Goal: Participate in discussion: Engage in conversation with other users on a specific topic

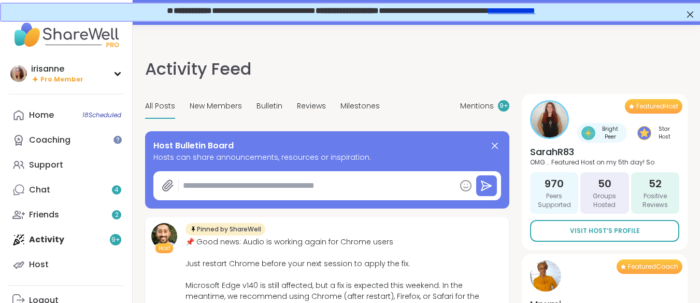
click at [681, 17] on div "**********" at bounding box center [350, 11] width 700 height 18
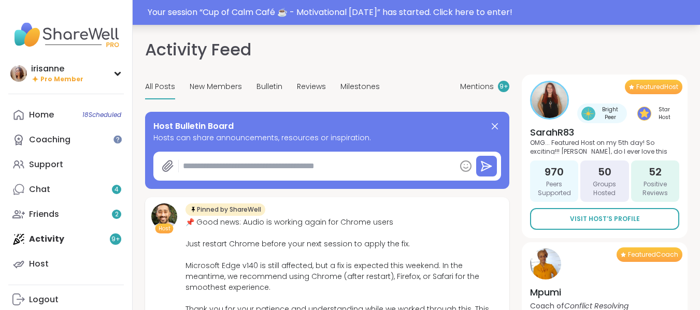
click at [467, 19] on div "Your session “ Cup of Calm Café ☕️ - Motivational [DATE] ” has started. Click h…" at bounding box center [350, 12] width 700 height 25
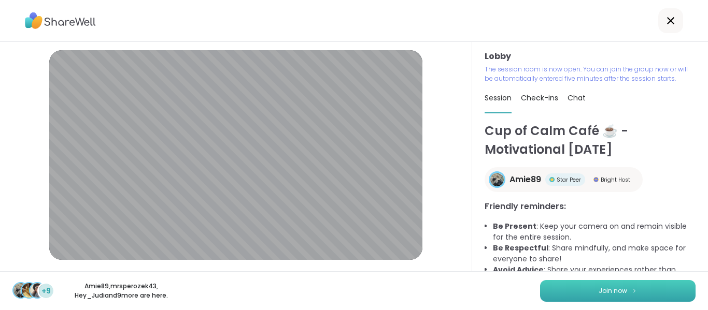
click at [611, 291] on span "Join now" at bounding box center [613, 291] width 29 height 9
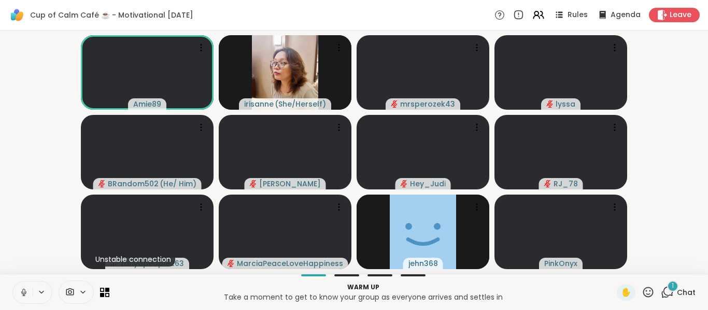
click at [20, 290] on icon at bounding box center [23, 292] width 9 height 9
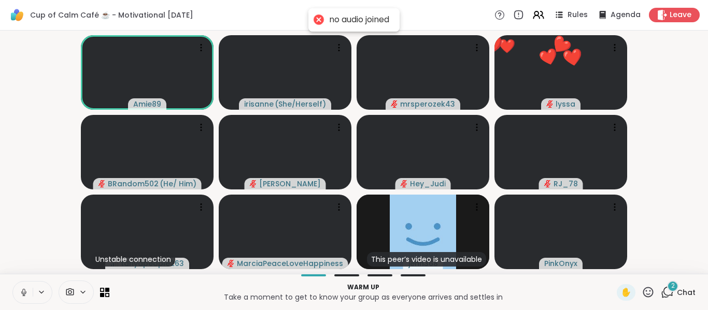
click at [20, 293] on icon at bounding box center [23, 292] width 9 height 9
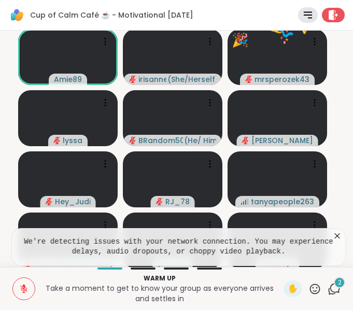
click at [335, 234] on icon at bounding box center [337, 235] width 5 height 5
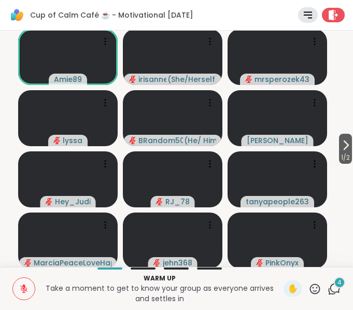
click at [20, 286] on button at bounding box center [24, 289] width 22 height 22
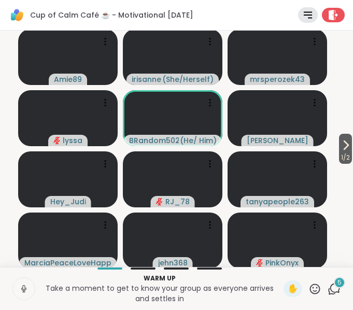
click at [29, 282] on button at bounding box center [24, 289] width 22 height 22
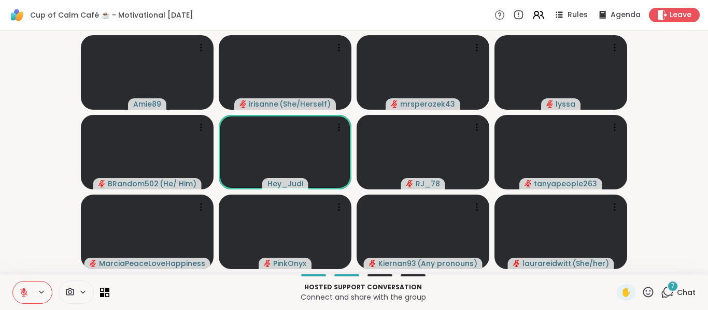
click at [695, 122] on video-player-container "Amie89 [PERSON_NAME] ( She/Herself ) mrsperozek43 lyssa BRandom502 ( He/ Him ) …" at bounding box center [353, 152] width 695 height 235
click at [667, 288] on div "7" at bounding box center [672, 286] width 11 height 11
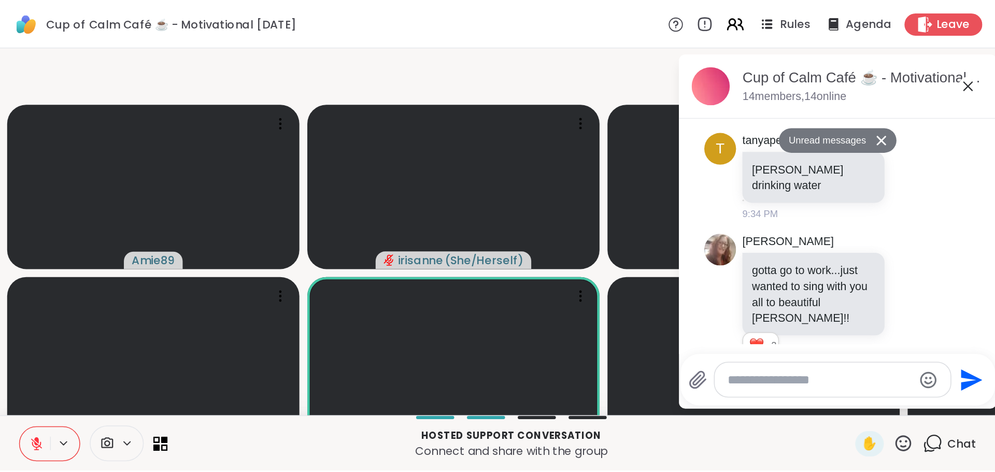
scroll to position [217, 0]
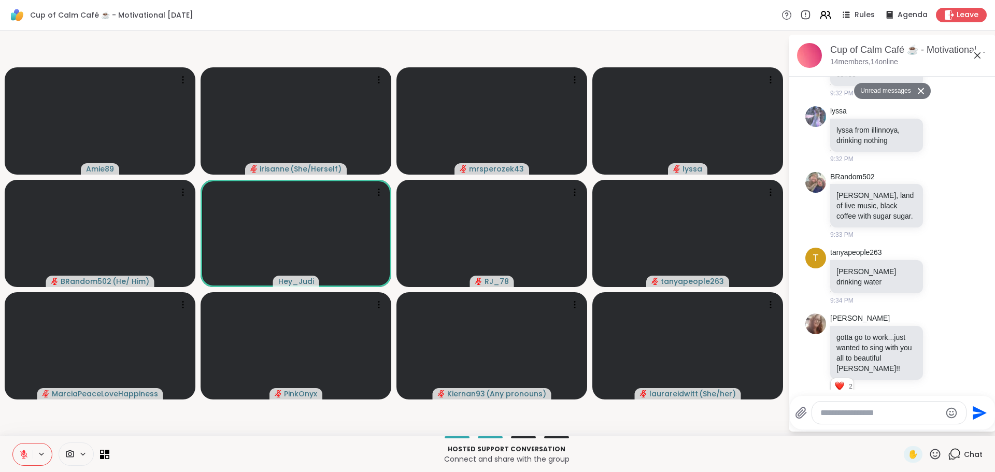
click at [700, 302] on div at bounding box center [889, 413] width 154 height 22
click at [700, 302] on textarea "Type your message" at bounding box center [880, 413] width 121 height 10
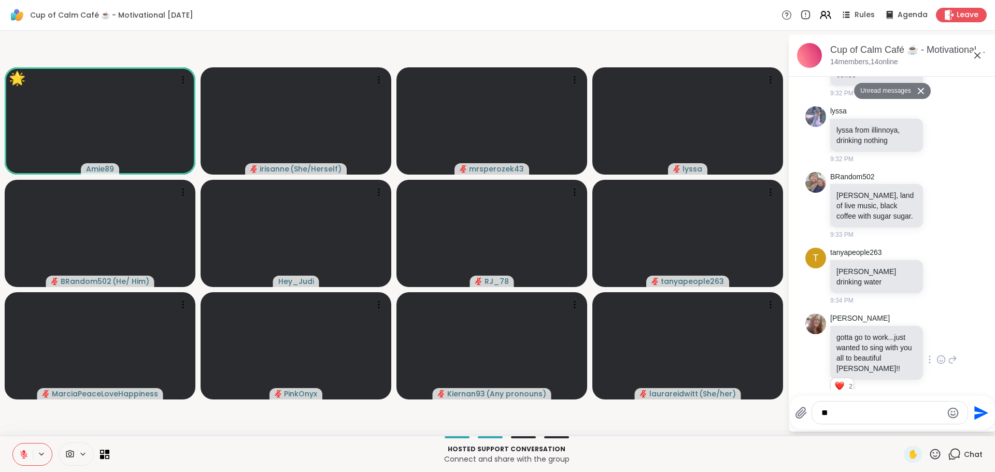
type textarea "*"
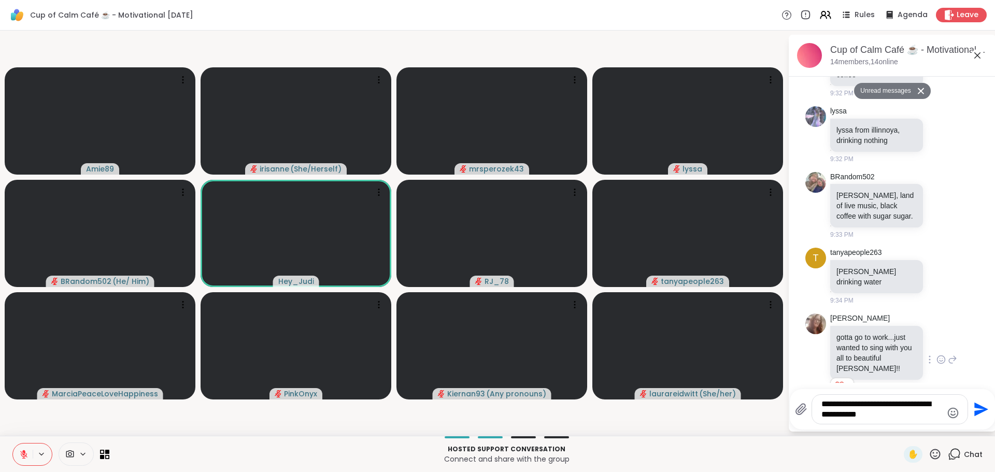
type textarea "**********"
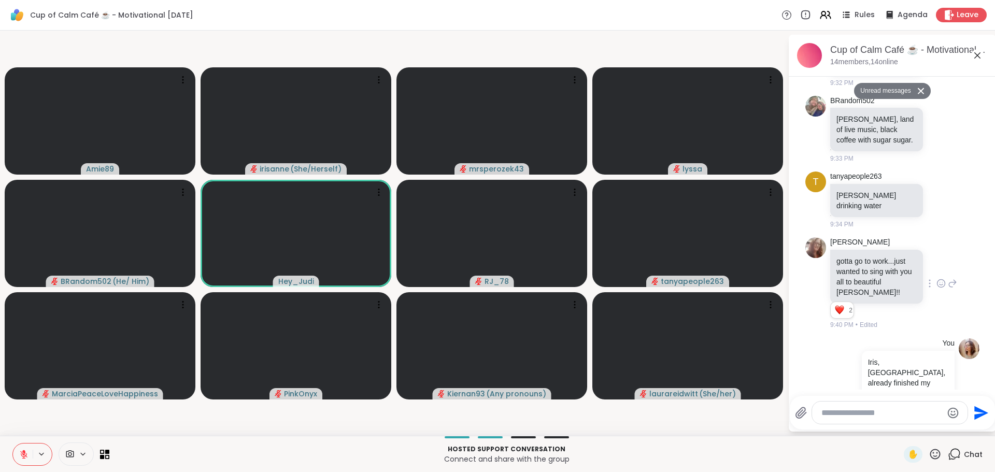
scroll to position [268, 0]
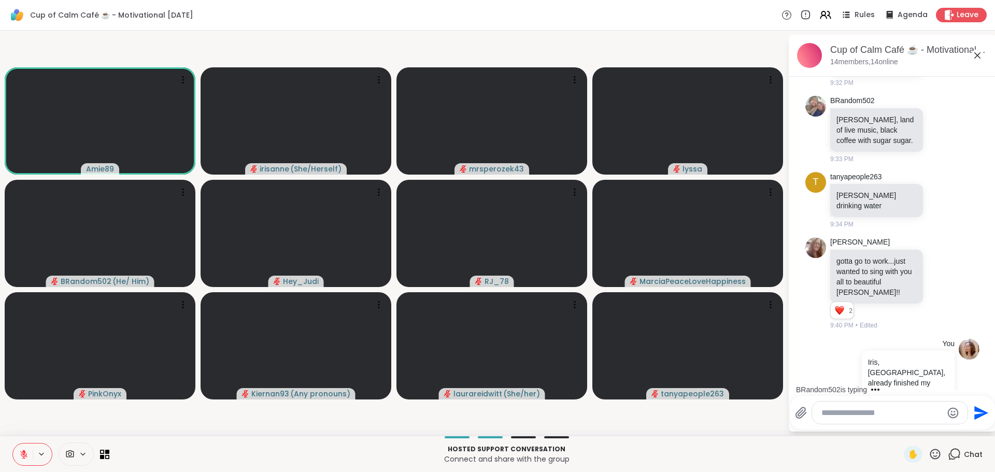
click at [700, 50] on icon at bounding box center [977, 55] width 12 height 12
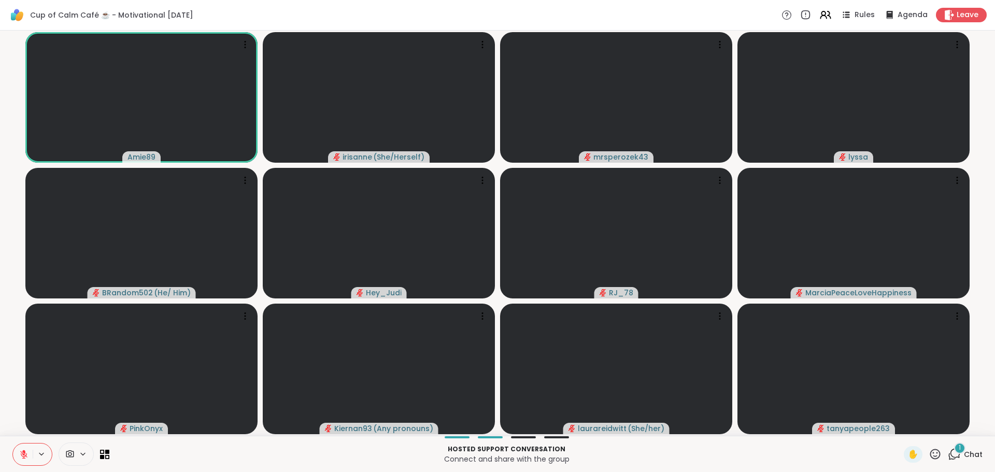
click at [700, 302] on div "✋ 1 Chat" at bounding box center [943, 454] width 79 height 17
click at [700, 302] on icon at bounding box center [954, 454] width 13 height 13
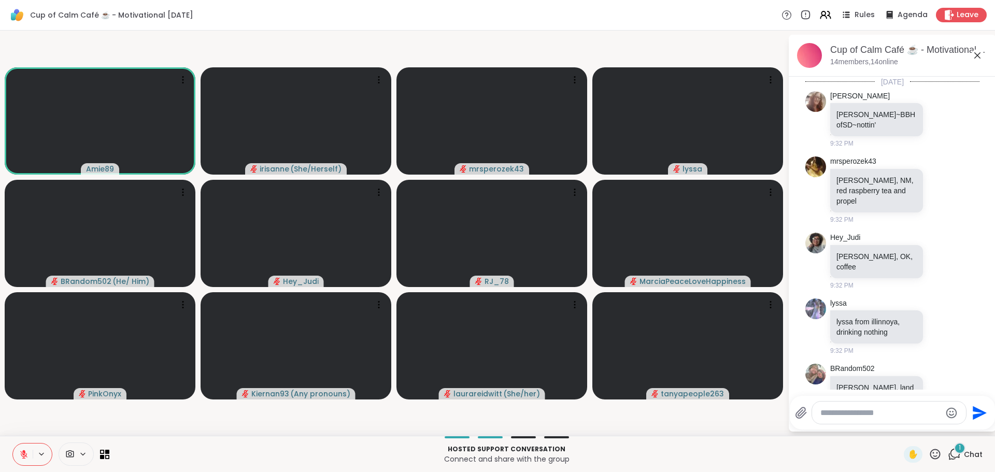
scroll to position [400, 0]
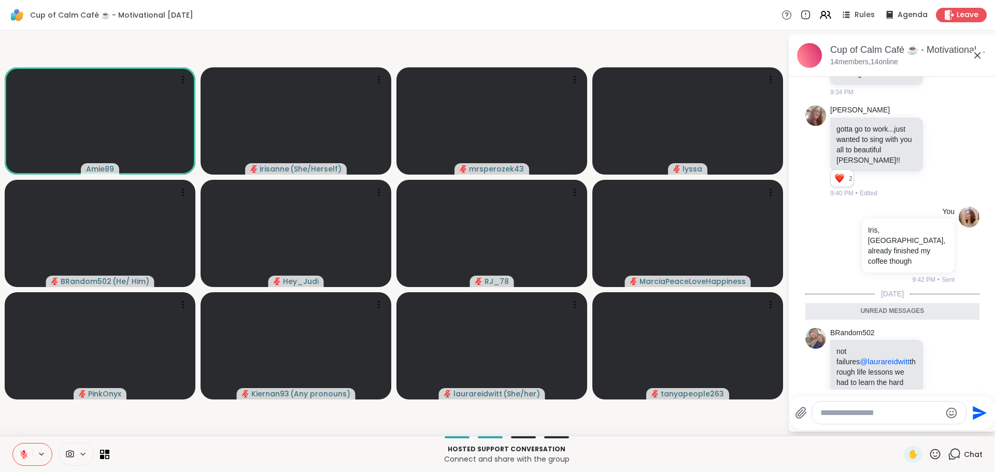
click at [700, 302] on textarea "Type your message" at bounding box center [880, 413] width 121 height 10
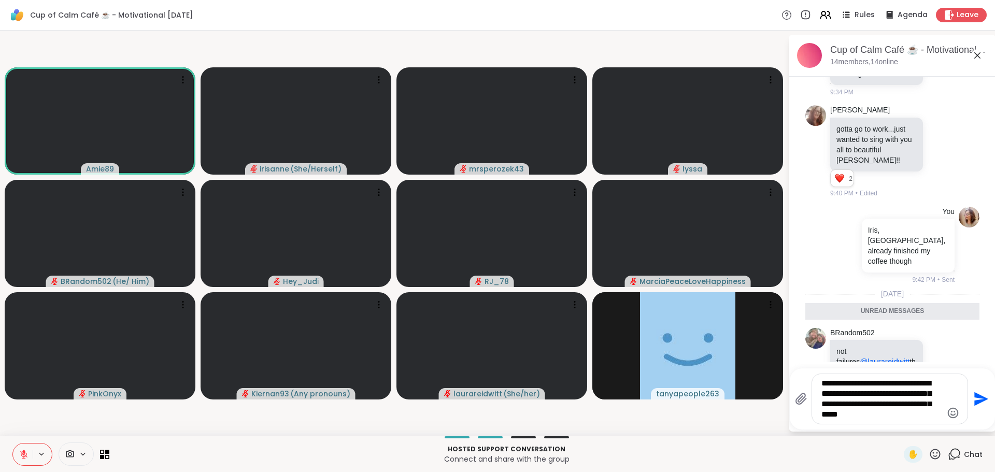
type textarea "**********"
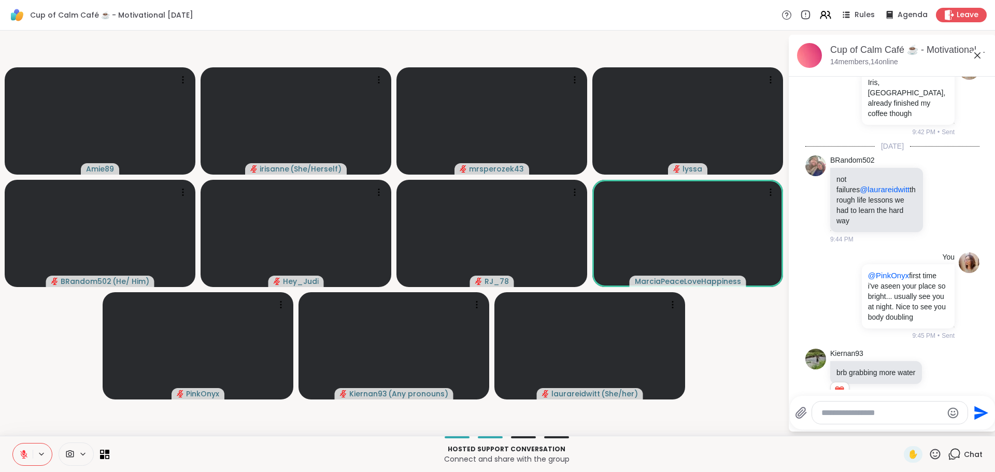
scroll to position [563, 0]
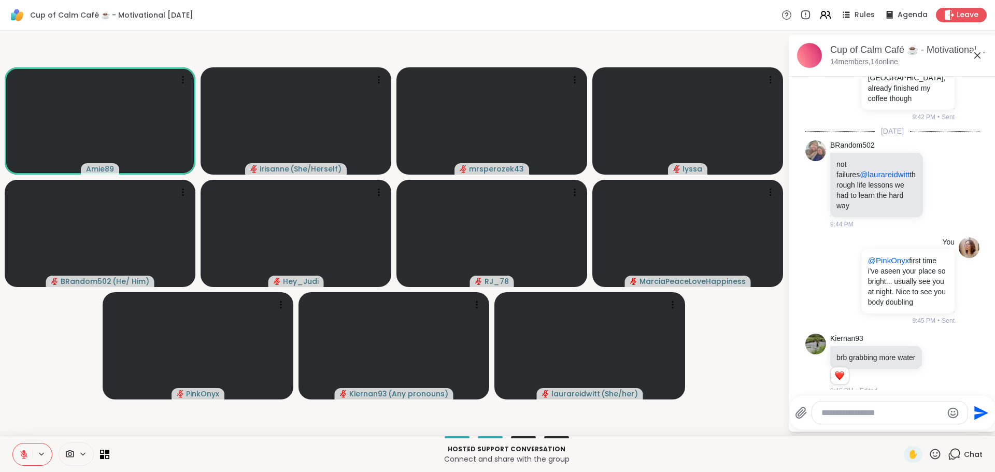
click at [21, 302] on icon at bounding box center [23, 454] width 9 height 9
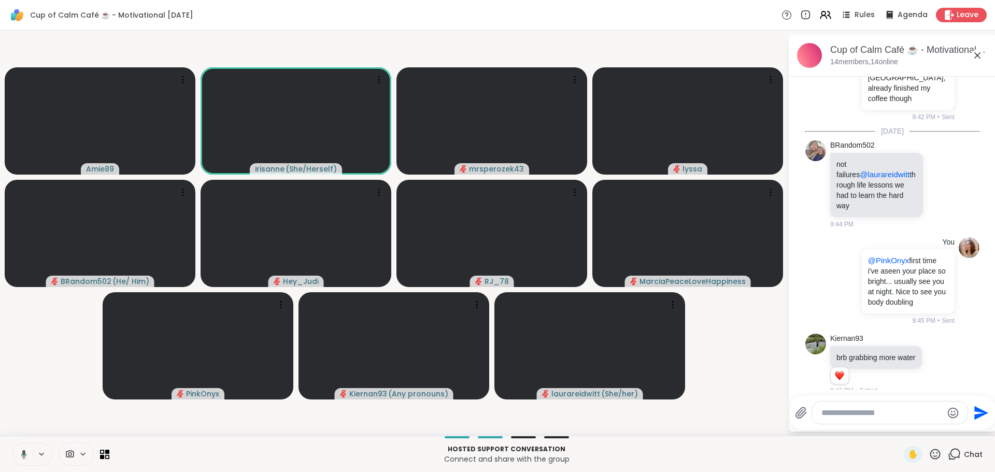
click at [39, 302] on video-player-container "Amie89 [PERSON_NAME] ( She/Herself ) mrsperozek43 lyssa BRandom502 ( He/ Him ) …" at bounding box center [393, 233] width 775 height 397
click at [38, 302] on video-player-container "Amie89 [PERSON_NAME] ( She/Herself ) mrsperozek43 lyssa BRandom502 ( He/ Him ) …" at bounding box center [393, 233] width 775 height 397
click at [20, 302] on icon at bounding box center [23, 454] width 9 height 9
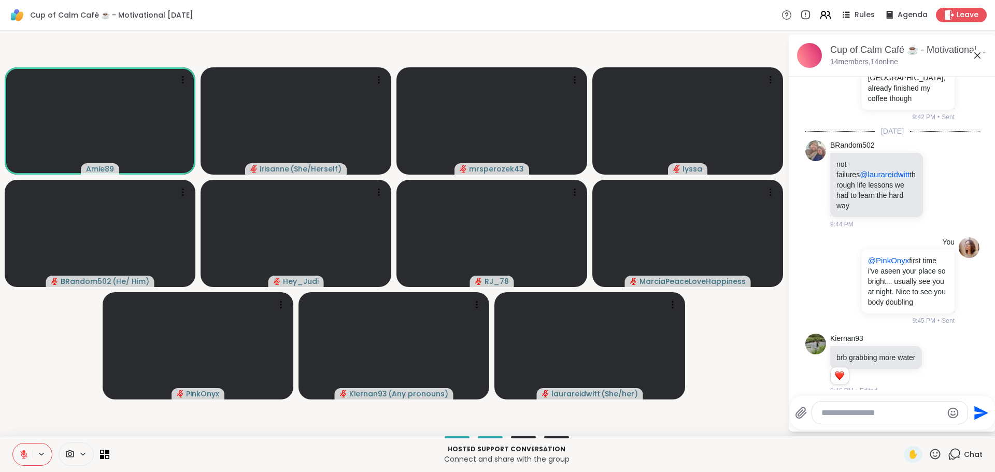
click at [61, 302] on video-player-container "Amie89 [PERSON_NAME] ( She/Herself ) mrsperozek43 lyssa BRandom502 ( He/ Him ) …" at bounding box center [393, 233] width 775 height 397
click at [27, 302] on icon at bounding box center [23, 454] width 7 height 7
click at [25, 302] on icon at bounding box center [23, 454] width 3 height 3
click at [36, 302] on video-player-container "Amie89 [PERSON_NAME] ( She/Herself ) mrsperozek43 lyssa BRandom502 ( He/ Him ) …" at bounding box center [393, 233] width 775 height 397
click at [29, 302] on video-player-container "Amie89 [PERSON_NAME] ( She/Herself ) mrsperozek43 lyssa BRandom502 ( He/ Him ) …" at bounding box center [393, 233] width 775 height 397
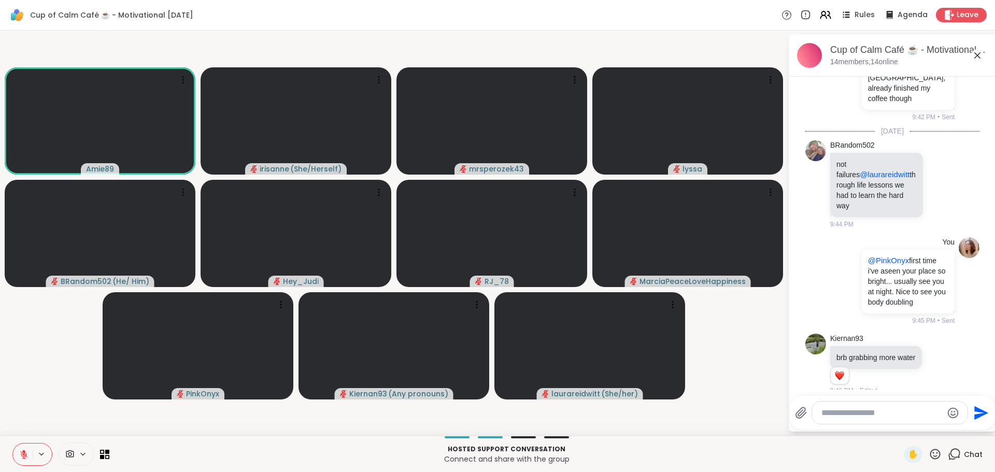
click at [50, 302] on video-player-container "Amie89 [PERSON_NAME] ( She/Herself ) mrsperozek43 lyssa BRandom502 ( He/ Him ) …" at bounding box center [393, 233] width 775 height 397
click at [27, 302] on icon at bounding box center [23, 454] width 9 height 9
click at [32, 302] on video-player-container "Amie89 [PERSON_NAME] ( She/Herself ) mrsperozek43 lyssa BRandom502 ( He/ Him ) …" at bounding box center [393, 233] width 775 height 397
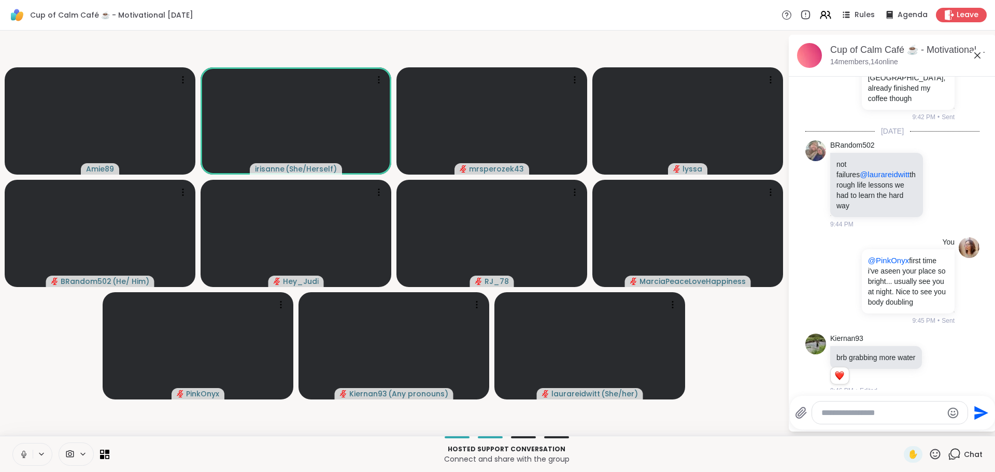
click at [69, 302] on video-player-container "Amie89 [PERSON_NAME] ( She/Herself ) mrsperozek43 lyssa BRandom502 ( He/ Him ) …" at bounding box center [393, 233] width 775 height 397
click at [70, 300] on video-player-container "Amie89 [PERSON_NAME] ( She/Herself ) mrsperozek43 lyssa BRandom502 ( He/ Him ) …" at bounding box center [393, 233] width 775 height 397
click at [58, 302] on video-player-container "Amie89 [PERSON_NAME] ( She/Herself ) mrsperozek43 lyssa BRandom502 ( He/ Him ) …" at bounding box center [393, 233] width 775 height 397
click at [56, 302] on video-player-container "Amie89 [PERSON_NAME] ( She/Herself ) mrsperozek43 lyssa BRandom502 ( He/ Him ) …" at bounding box center [393, 233] width 775 height 397
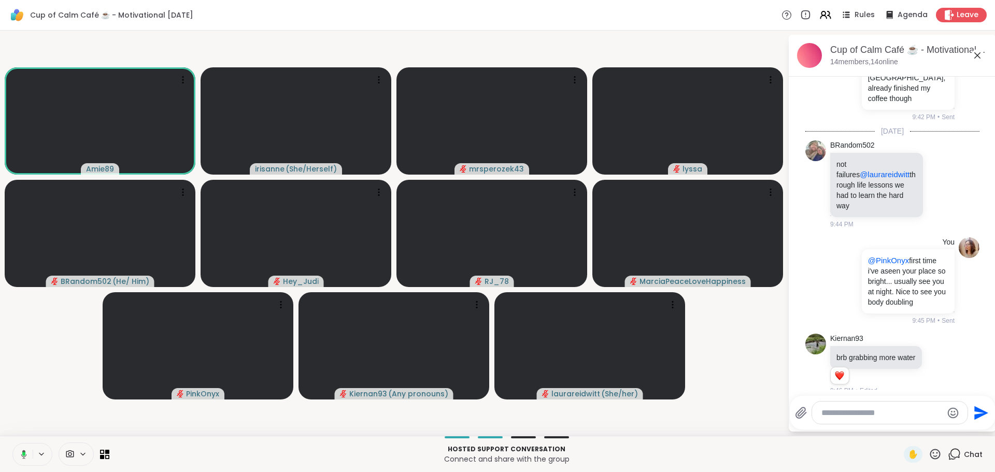
click at [700, 302] on video-player-container "Amie89 [PERSON_NAME] ( She/Herself ) mrsperozek43 lyssa BRandom502 ( He/ Him ) …" at bounding box center [393, 233] width 775 height 397
click at [86, 302] on video-player-container "Amie89 [PERSON_NAME] ( She/Herself ) mrsperozek43 lyssa BRandom502 ( He/ Him ) …" at bounding box center [393, 233] width 775 height 397
click at [20, 302] on button at bounding box center [23, 455] width 20 height 22
click at [22, 302] on button at bounding box center [23, 455] width 20 height 22
click at [24, 302] on icon at bounding box center [23, 454] width 9 height 9
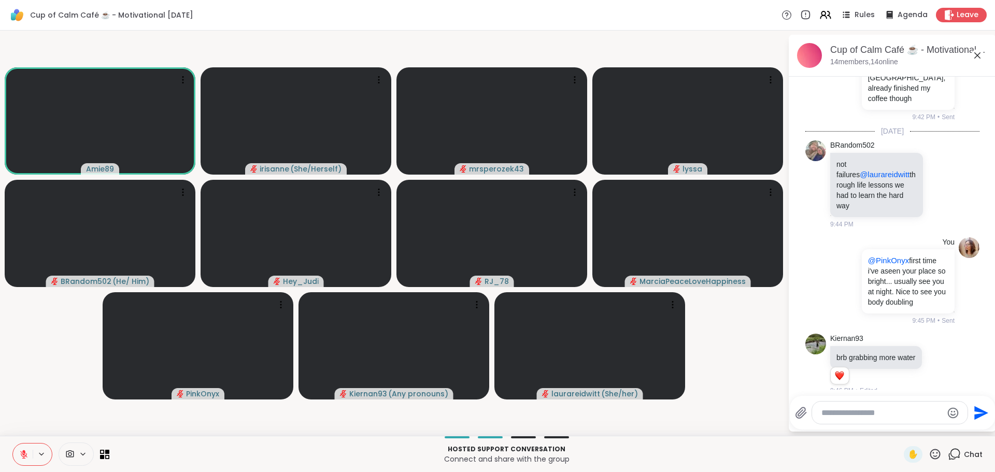
click at [40, 302] on video-player-container "Amie89 [PERSON_NAME] ( She/Herself ) mrsperozek43 lyssa BRandom502 ( He/ Him ) …" at bounding box center [393, 233] width 775 height 397
click at [30, 302] on video-player-container "Amie89 [PERSON_NAME] ( She/Herself ) mrsperozek43 lyssa BRandom502 ( He/ Him ) …" at bounding box center [393, 233] width 775 height 397
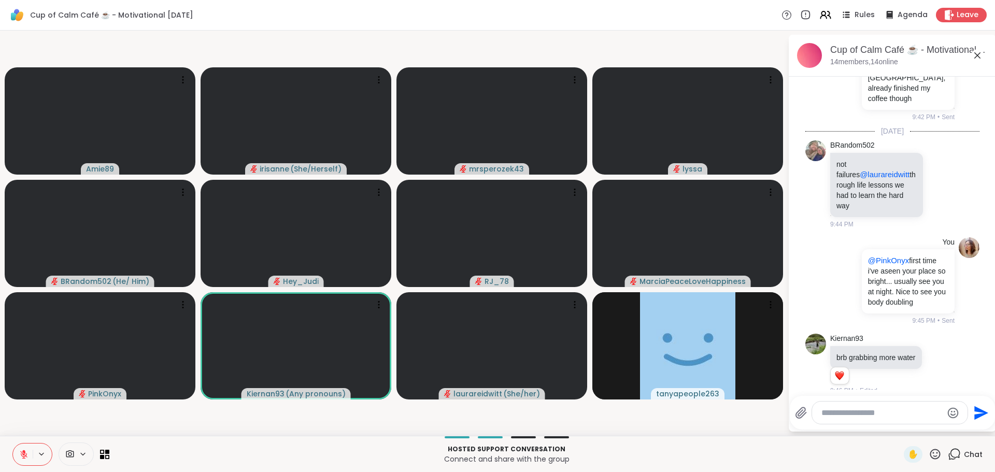
click at [700, 58] on icon at bounding box center [977, 55] width 12 height 12
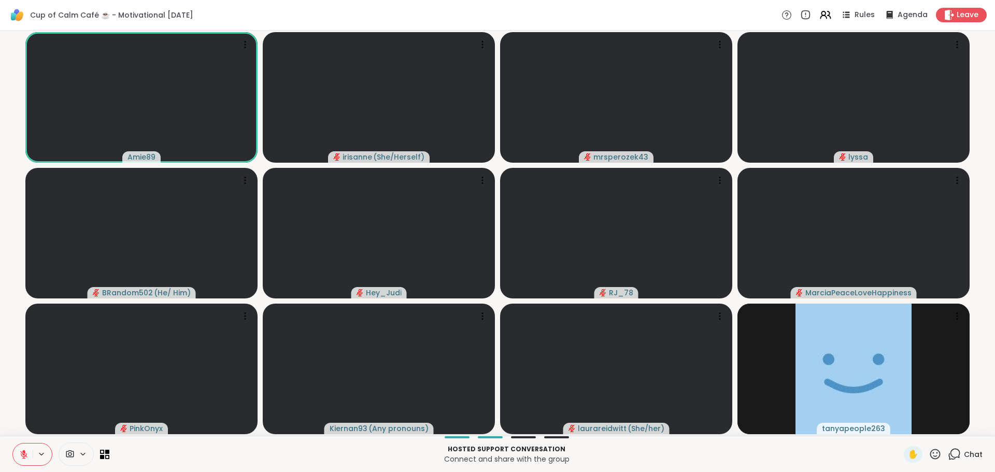
click at [700, 302] on icon at bounding box center [935, 454] width 10 height 10
click at [700, 302] on div "👍" at bounding box center [927, 427] width 19 height 17
click at [23, 302] on icon at bounding box center [23, 454] width 7 height 7
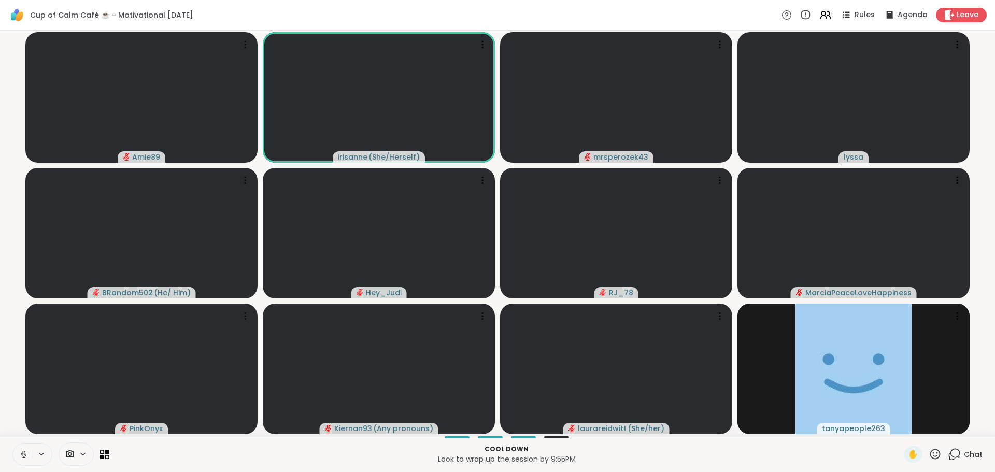
click at [22, 302] on button at bounding box center [23, 455] width 20 height 22
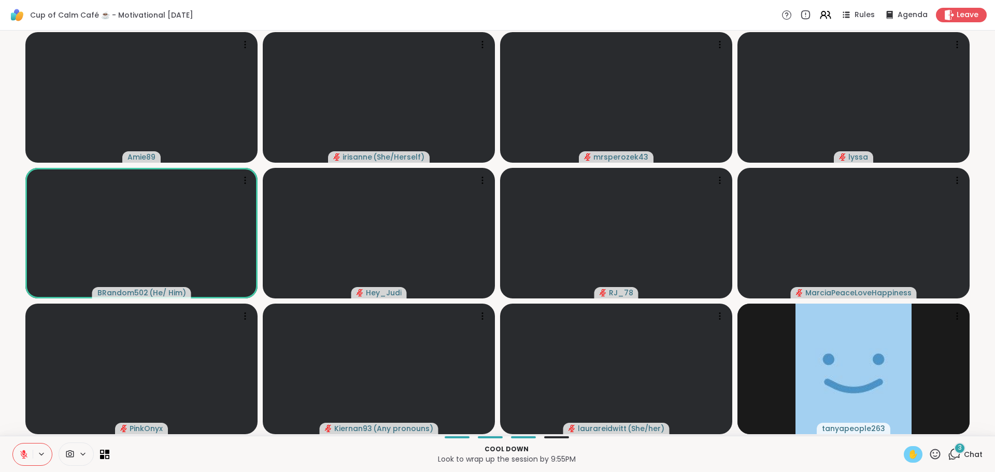
click at [700, 302] on span "✋" at bounding box center [913, 454] width 10 height 12
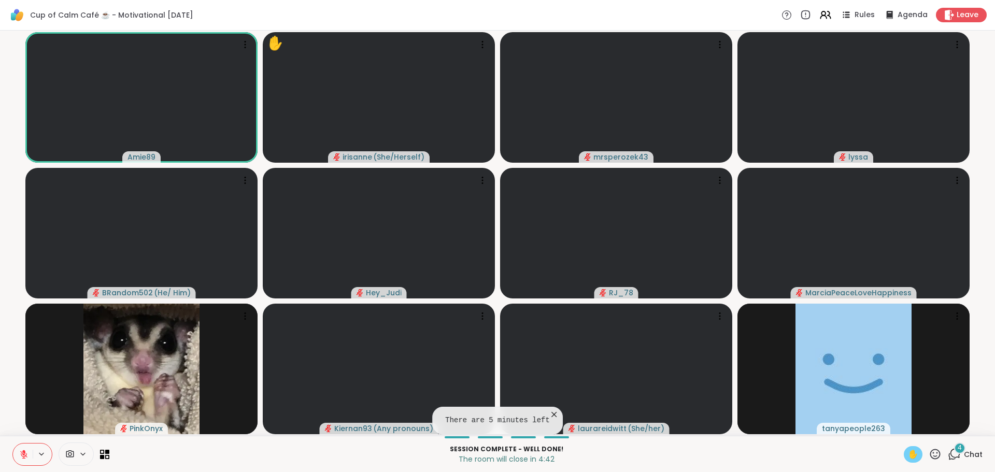
click at [26, 302] on icon at bounding box center [23, 454] width 9 height 9
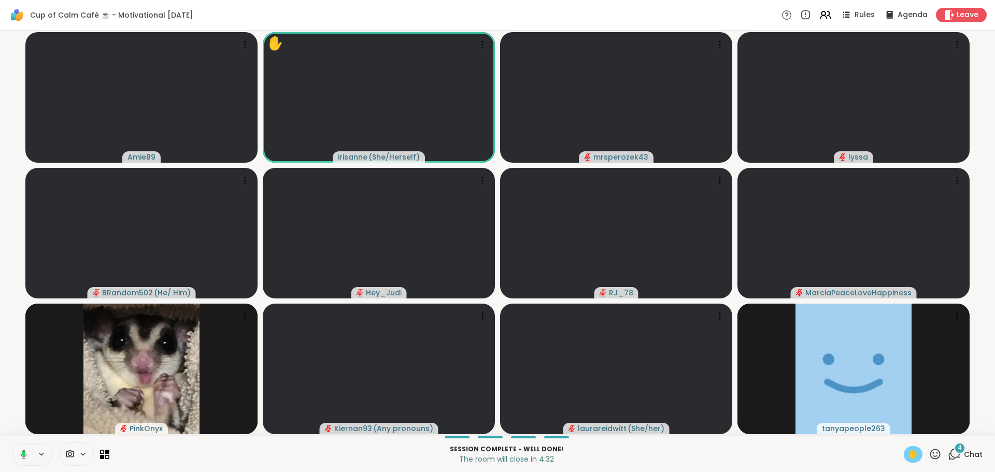
click at [700, 302] on span "✋" at bounding box center [913, 454] width 10 height 12
click at [31, 302] on button at bounding box center [21, 455] width 21 height 22
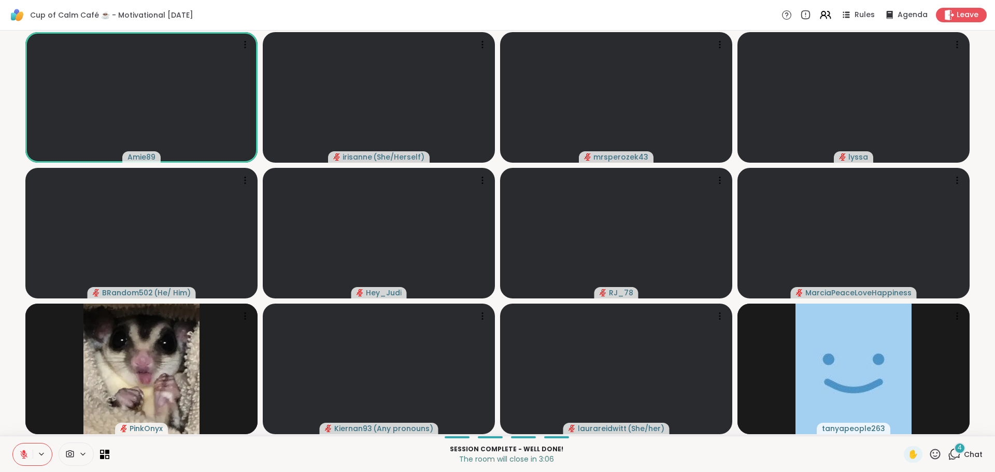
click at [174, 302] on p "Session Complete - well done!" at bounding box center [507, 449] width 782 height 9
click at [175, 302] on p "Session Complete - well done!" at bounding box center [507, 449] width 782 height 9
click at [264, 302] on p "Session Complete - well done!" at bounding box center [507, 449] width 782 height 9
click at [24, 302] on icon at bounding box center [23, 454] width 7 height 7
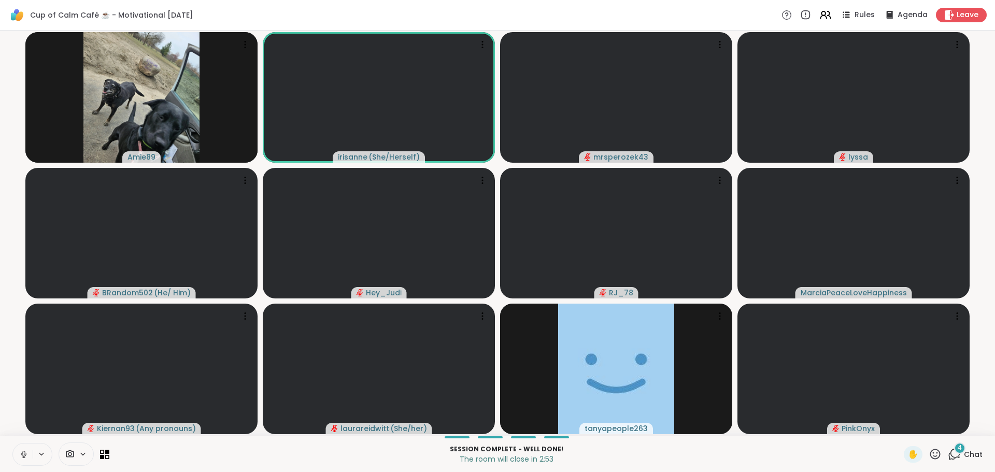
click at [26, 302] on icon at bounding box center [23, 454] width 9 height 9
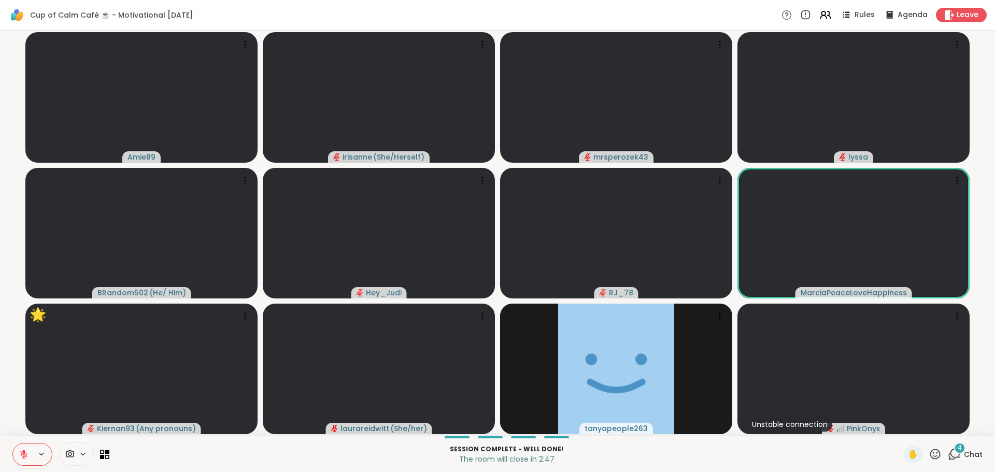
click at [27, 302] on icon at bounding box center [23, 454] width 9 height 9
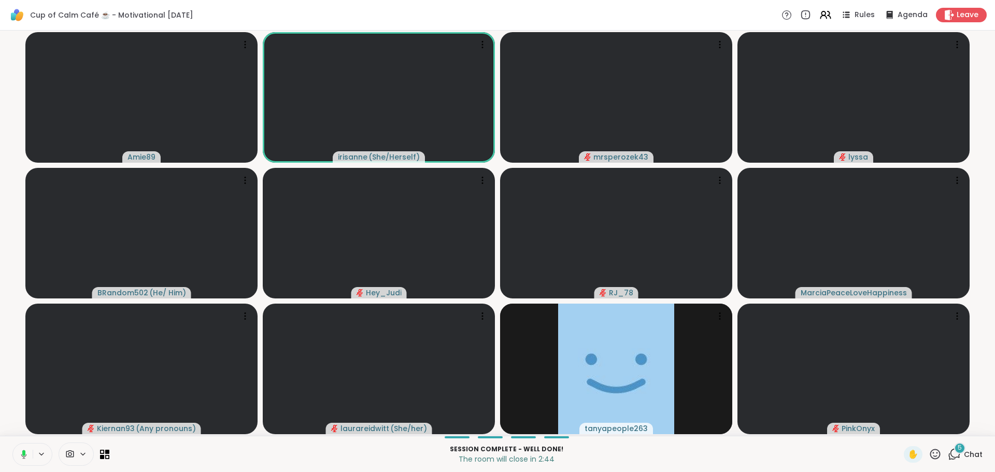
click at [27, 302] on button at bounding box center [21, 455] width 21 height 22
